Goal: Transaction & Acquisition: Download file/media

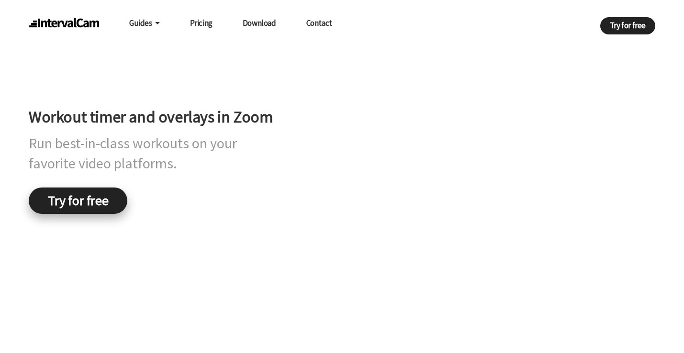
click at [86, 214] on link "Try for free" at bounding box center [78, 201] width 99 height 26
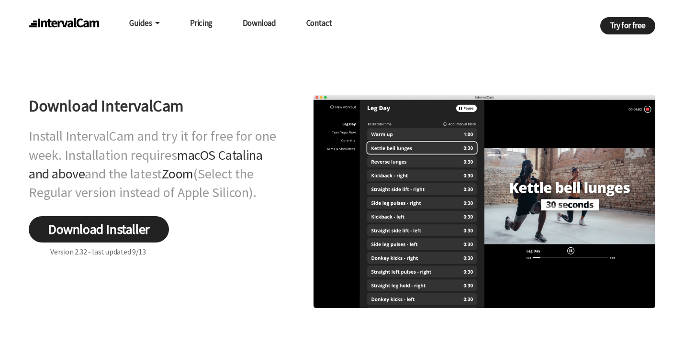
click at [207, 20] on link "Pricing" at bounding box center [201, 23] width 22 height 18
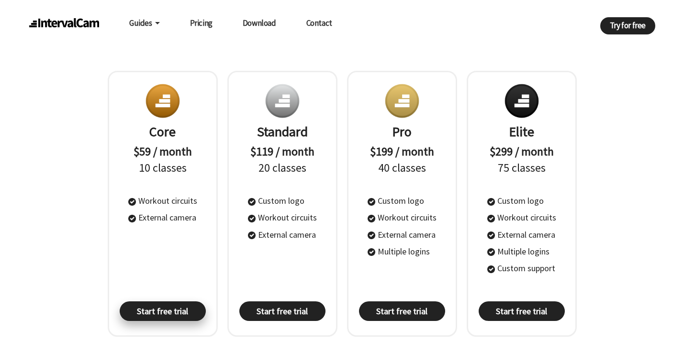
click at [160, 310] on link "Start free trial" at bounding box center [163, 311] width 86 height 20
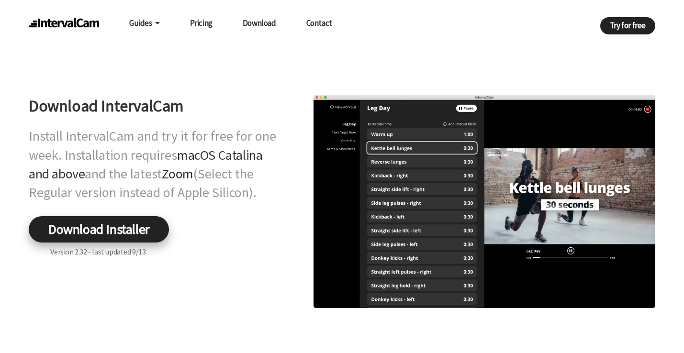
click at [127, 233] on link "Download Installer" at bounding box center [99, 229] width 140 height 26
